Goal: Information Seeking & Learning: Learn about a topic

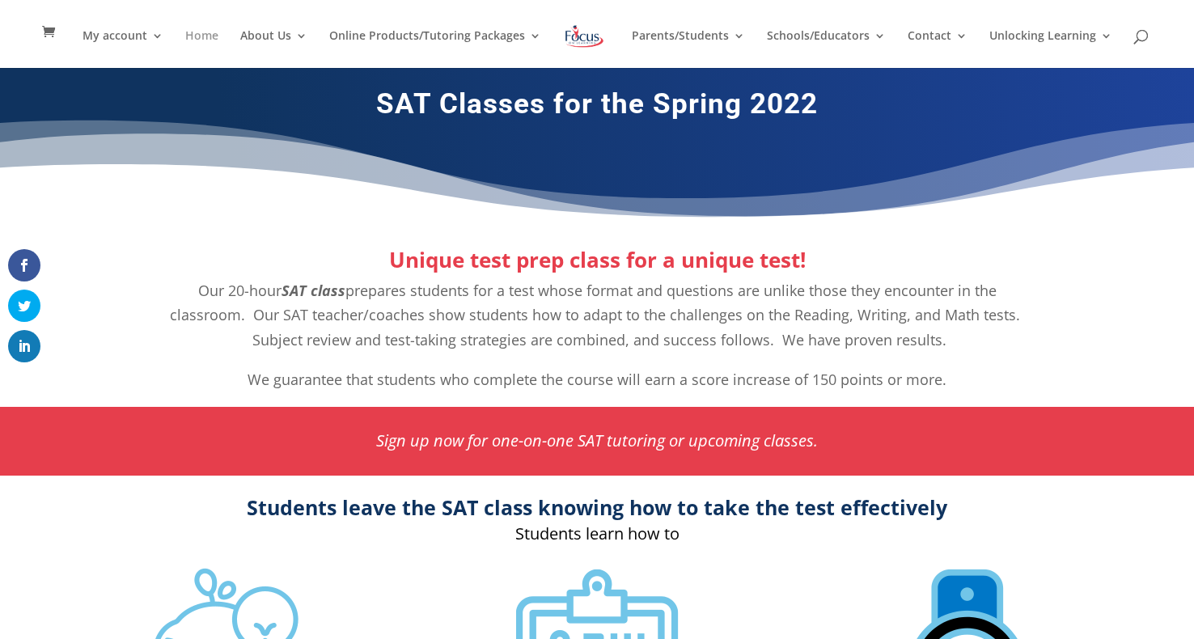
click at [207, 40] on link "Home" at bounding box center [201, 49] width 33 height 38
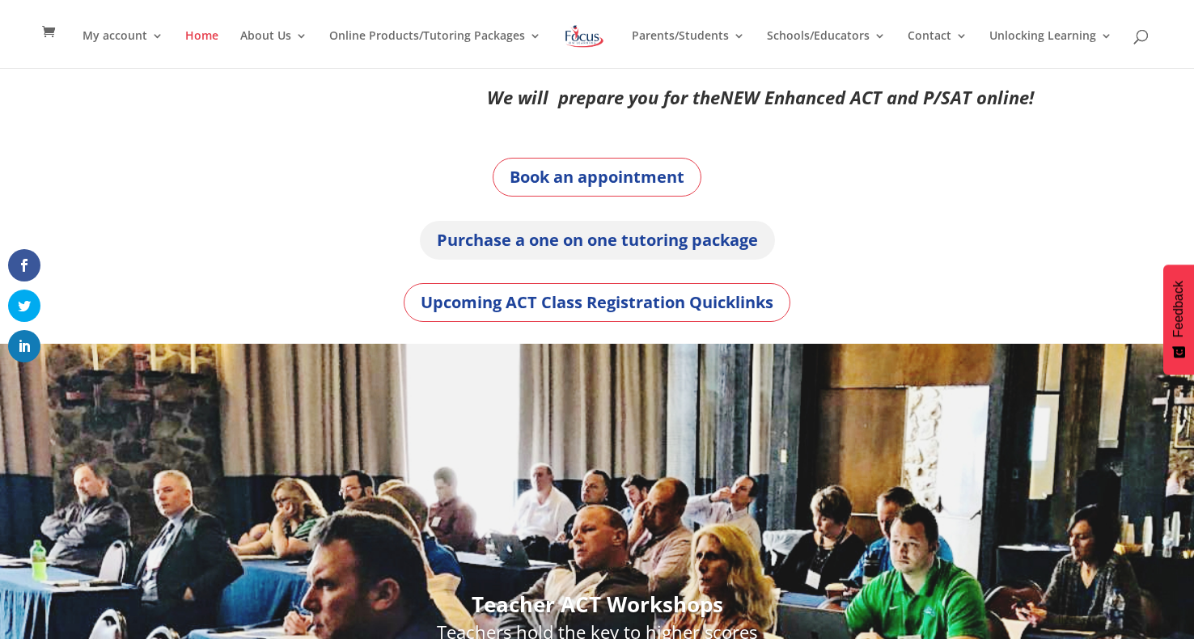
click at [505, 246] on link "Purchase a one on one tutoring package" at bounding box center [597, 240] width 355 height 39
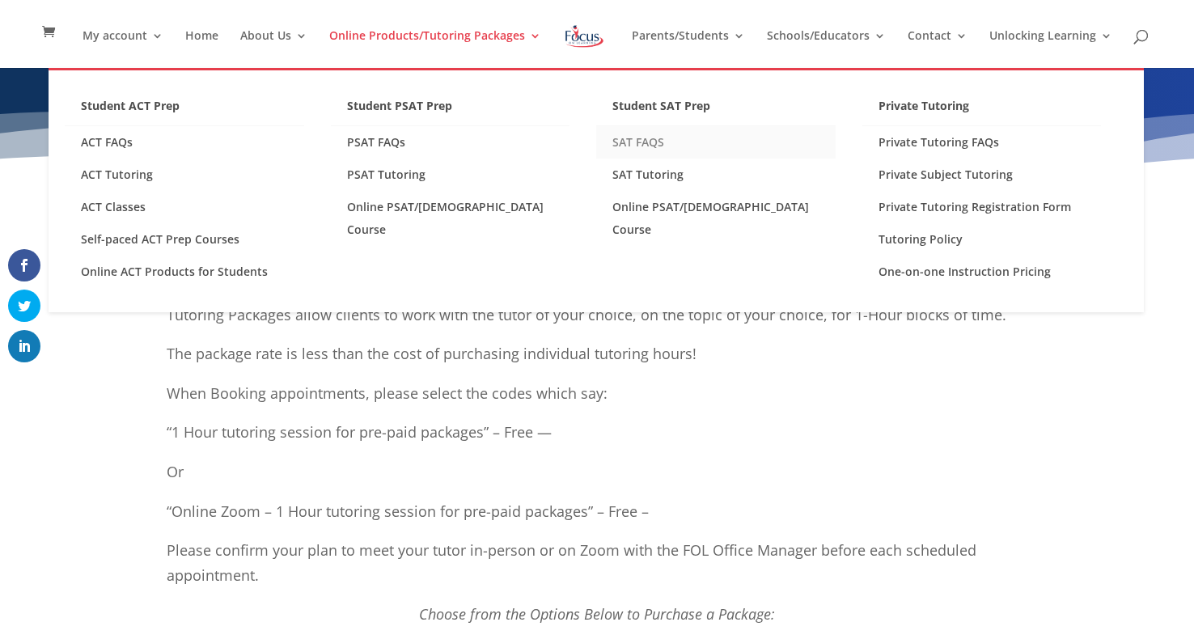
click at [659, 140] on link "SAT FAQS" at bounding box center [715, 142] width 239 height 32
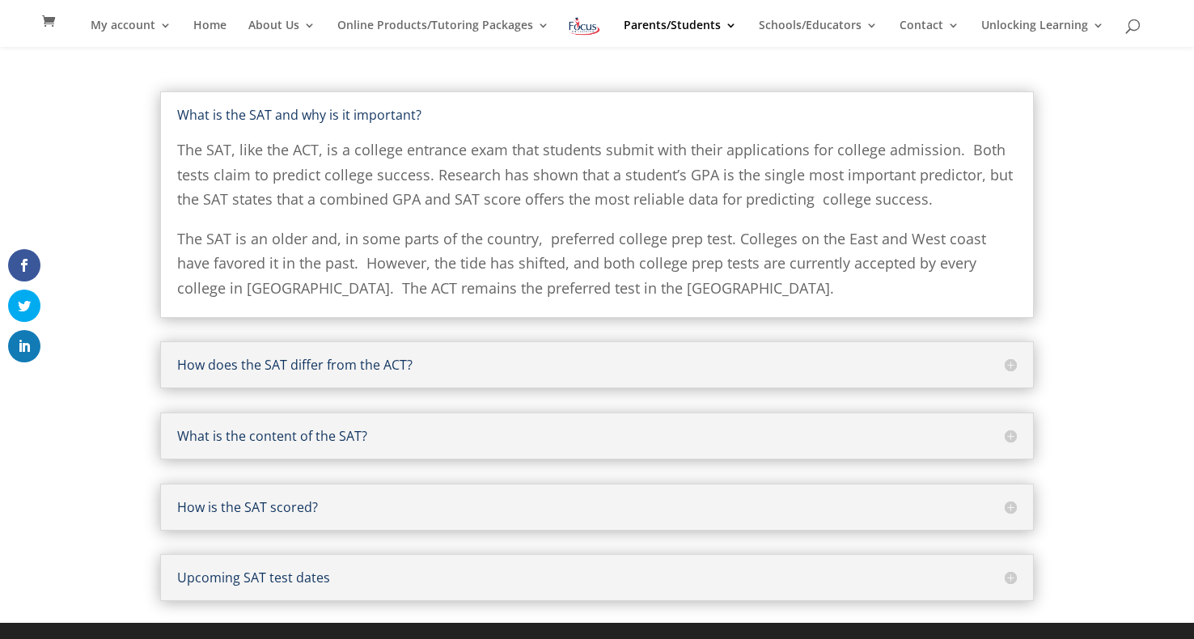
scroll to position [150, 0]
click at [576, 360] on h5 "How does the SAT differ from the ACT?" at bounding box center [597, 364] width 840 height 13
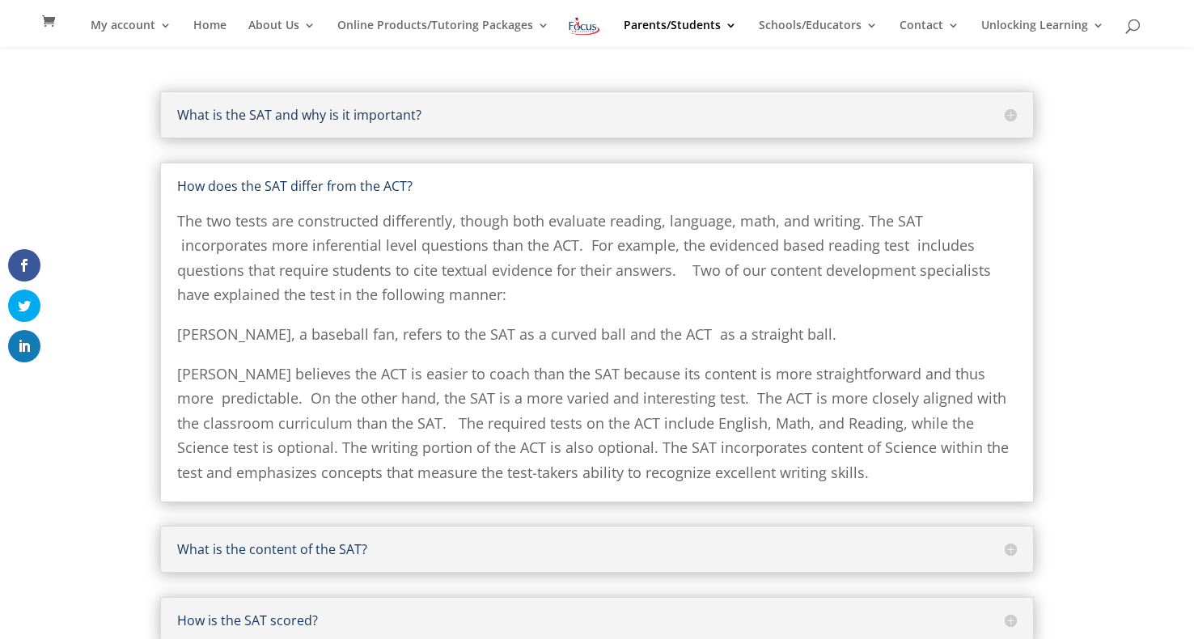
scroll to position [264, 0]
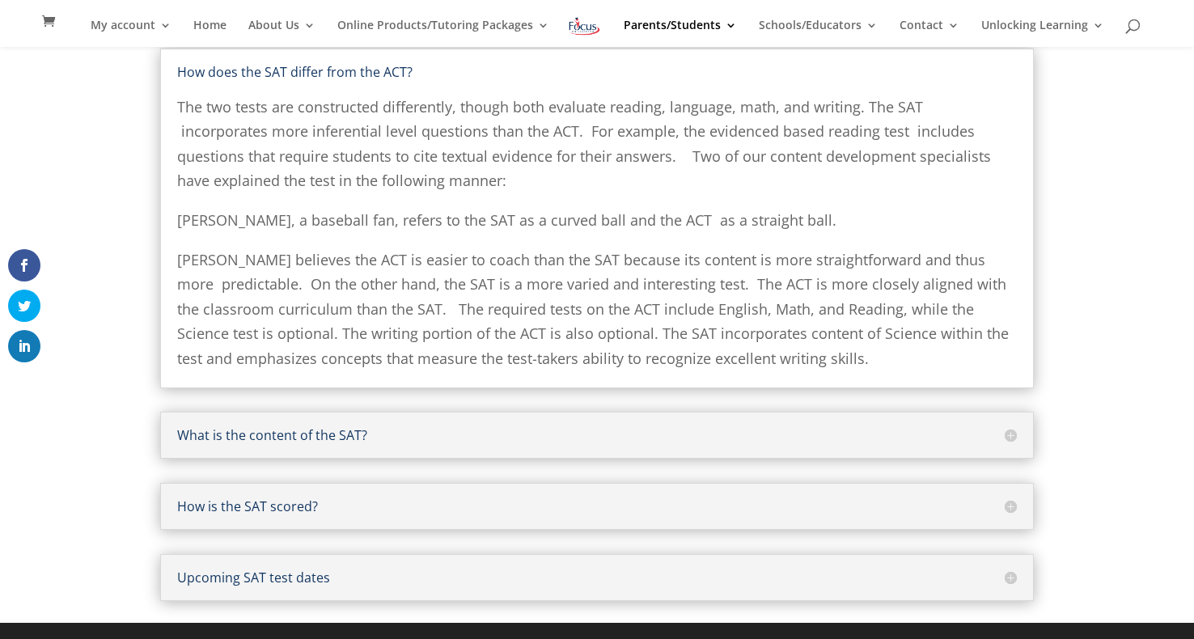
click at [541, 582] on h5 "Upcoming SAT test dates" at bounding box center [597, 577] width 840 height 13
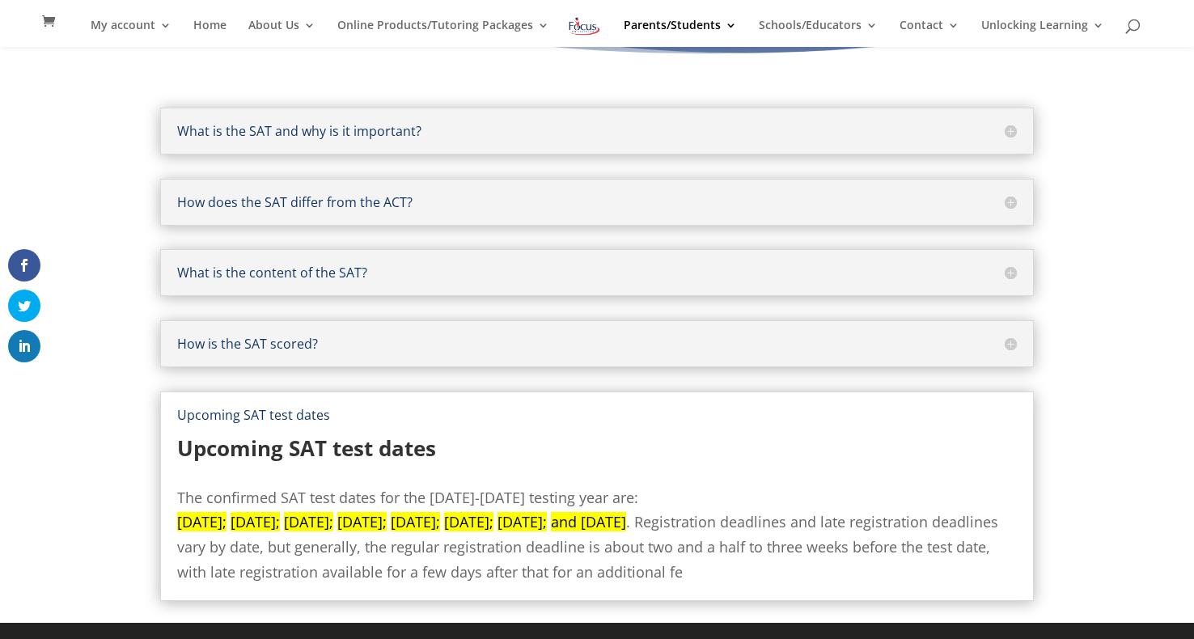
scroll to position [133, 0]
